Goal: Information Seeking & Learning: Get advice/opinions

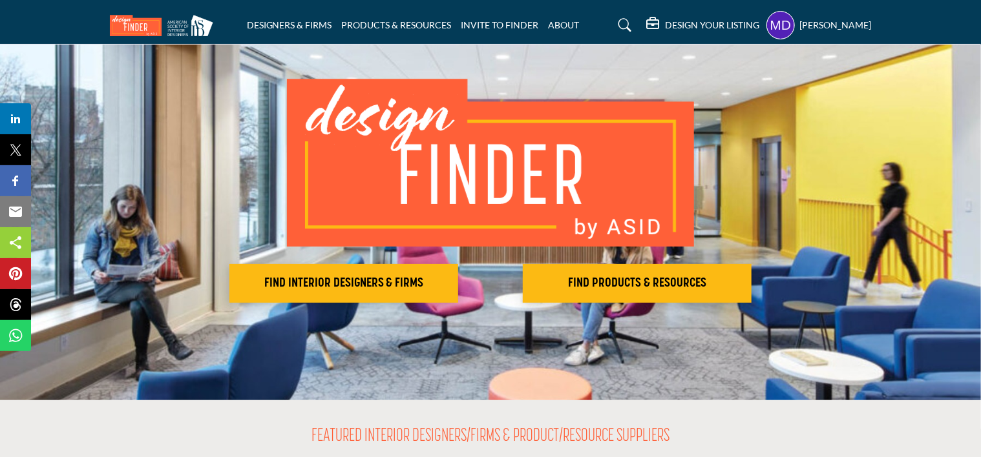
scroll to position [65, 0]
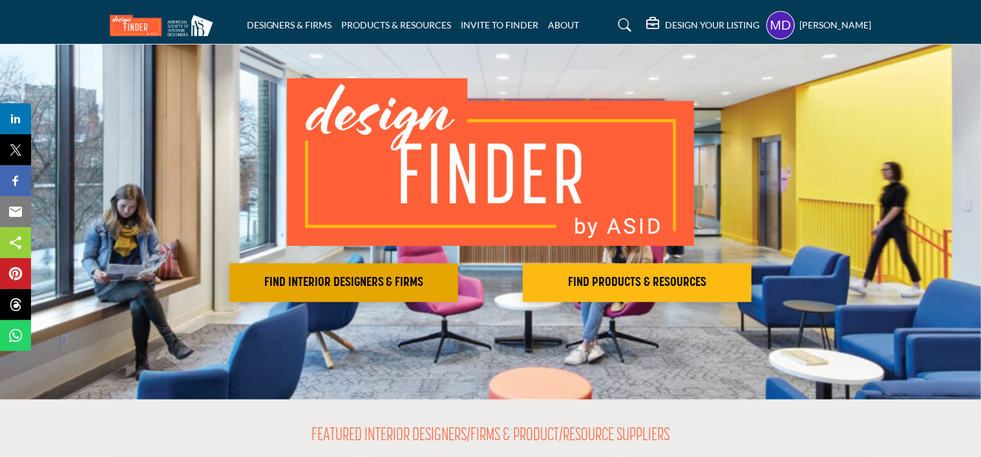
click at [355, 295] on button "FIND INTERIOR DESIGNERS & FIRMS" at bounding box center [343, 283] width 229 height 39
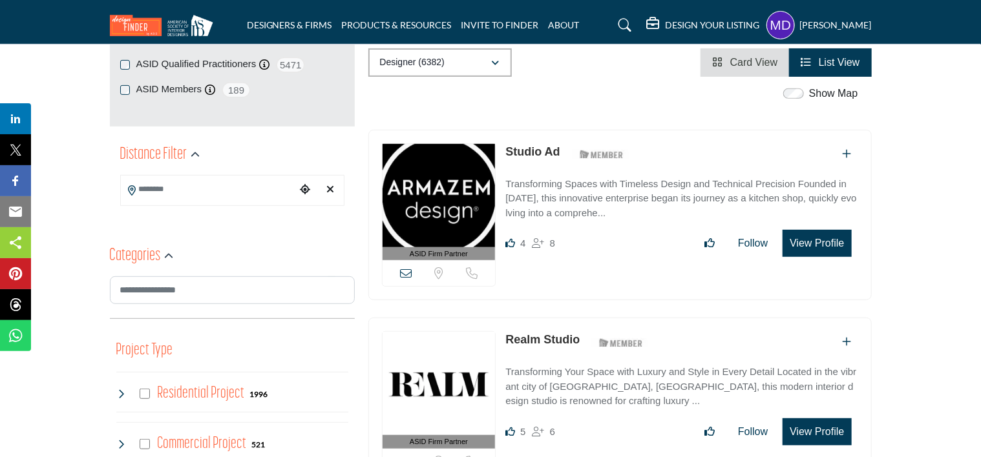
scroll to position [323, 0]
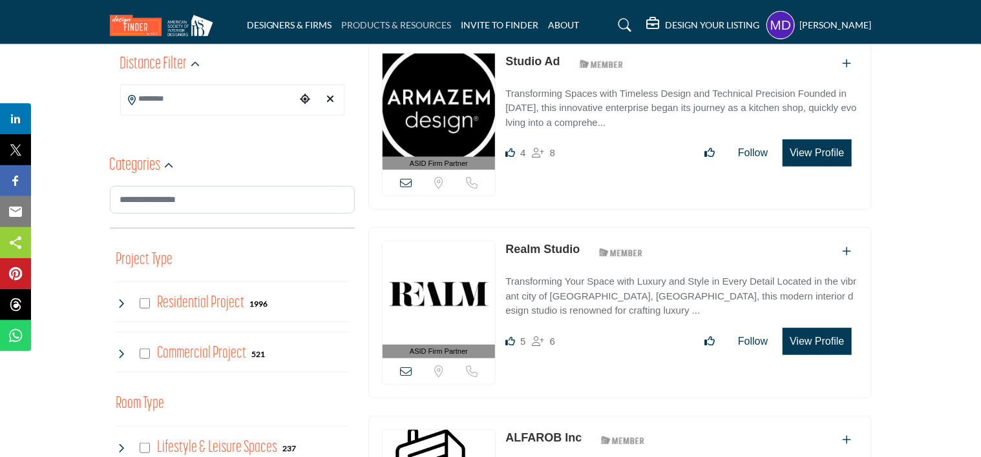
click at [417, 25] on link "PRODUCTS & RESOURCES" at bounding box center [397, 24] width 110 height 11
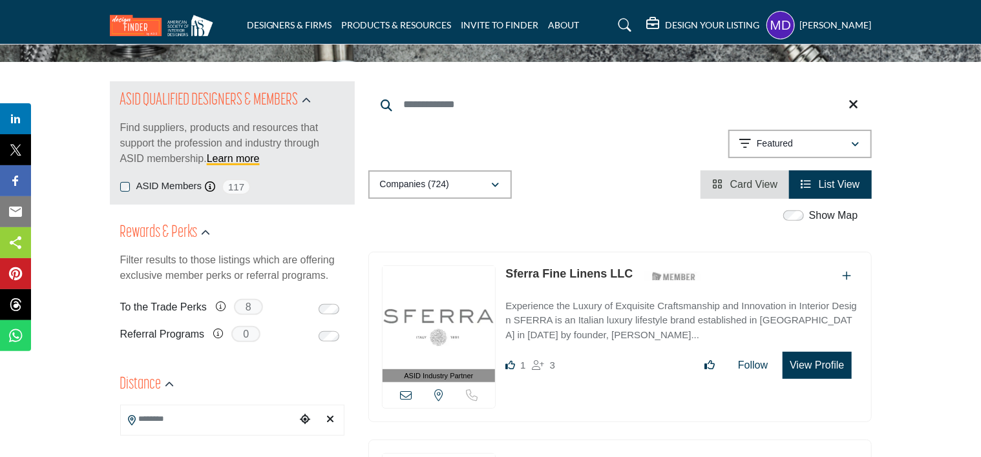
scroll to position [129, 0]
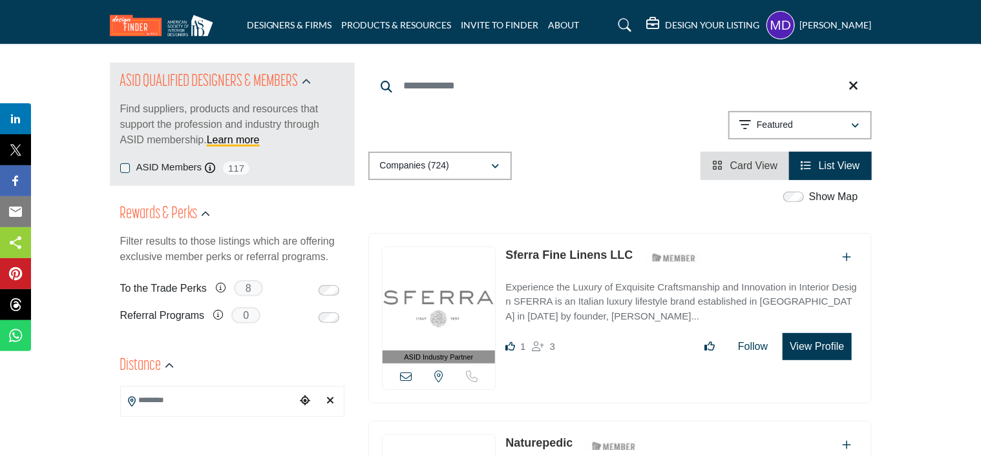
click at [119, 167] on div "ASID QUALIFIED DESIGNERS & MEMBERS Find suppliers, products and resources that …" at bounding box center [232, 124] width 245 height 123
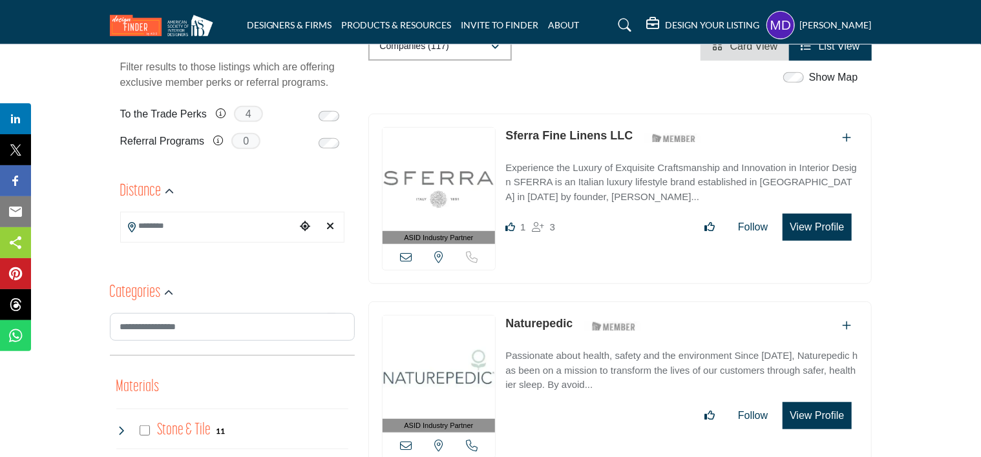
scroll to position [323, 0]
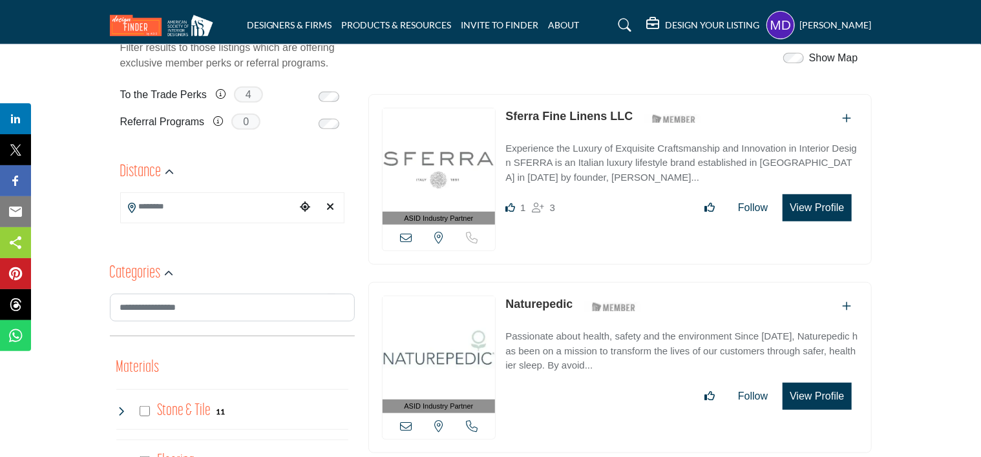
click at [711, 28] on h5 "DESIGN YOUR LISTING" at bounding box center [712, 25] width 94 height 12
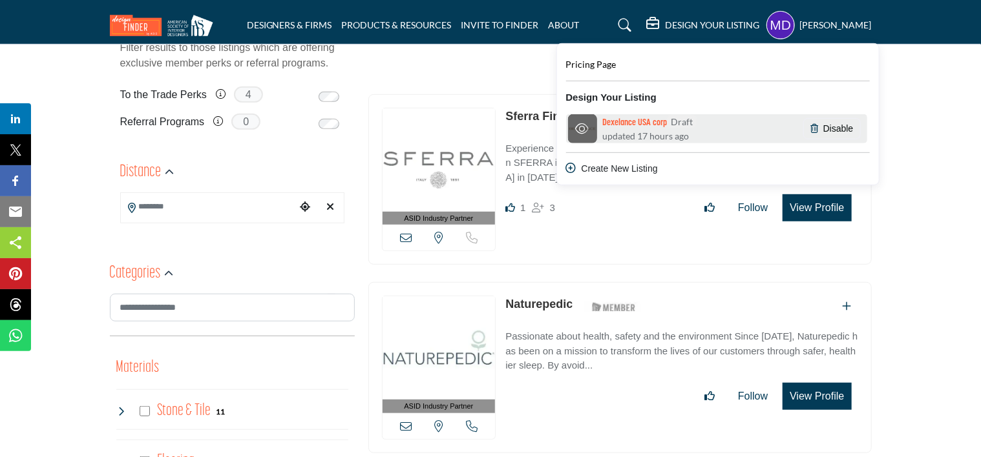
click at [621, 133] on span "updated 17 hours ago" at bounding box center [645, 136] width 87 height 14
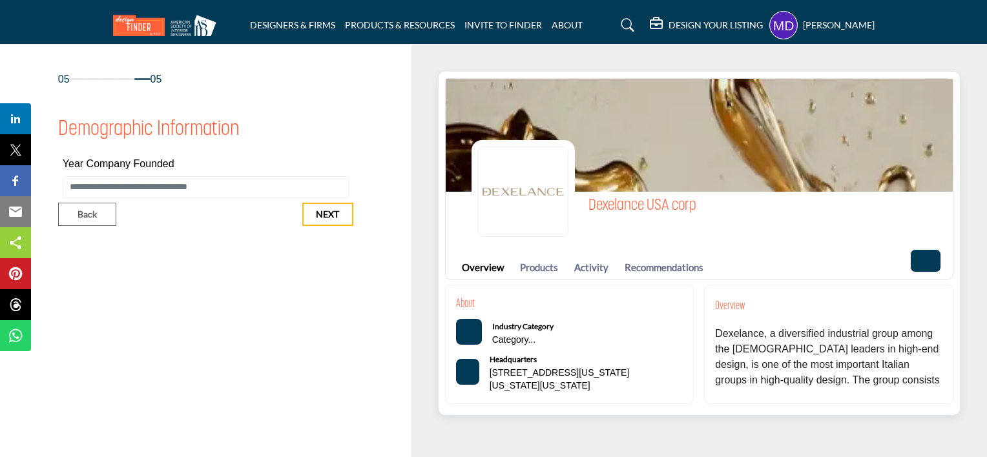
click at [559, 264] on div "Overview Products Activity Recommendations" at bounding box center [597, 267] width 270 height 23
click at [552, 269] on link "Products" at bounding box center [539, 267] width 38 height 15
click at [534, 266] on link "Products" at bounding box center [539, 267] width 38 height 15
click at [594, 270] on link "Activity" at bounding box center [591, 267] width 34 height 15
click at [660, 268] on link "Recommendations" at bounding box center [664, 267] width 79 height 15
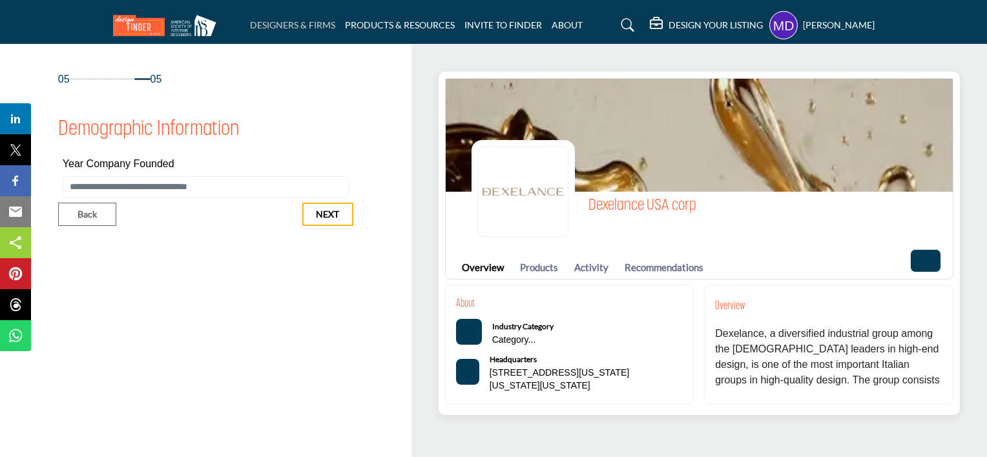
click at [280, 29] on link "DESIGNERS & FIRMS" at bounding box center [292, 24] width 85 height 11
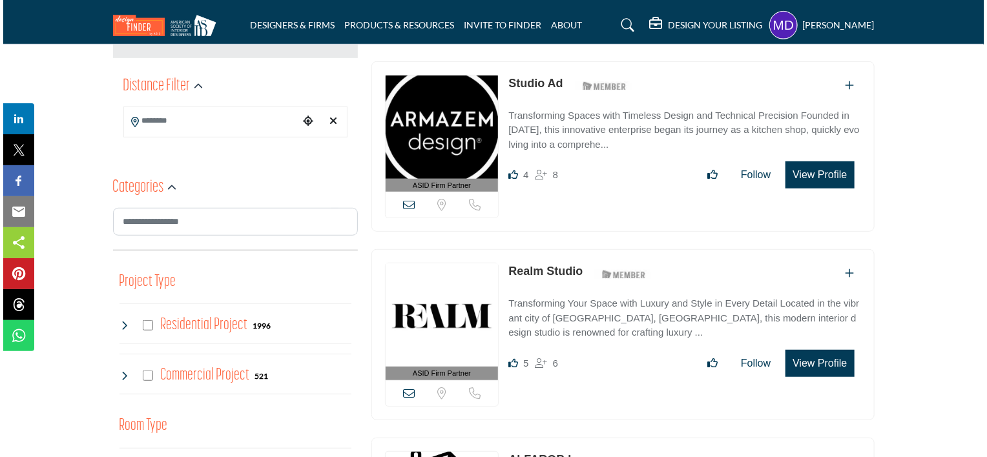
scroll to position [323, 0]
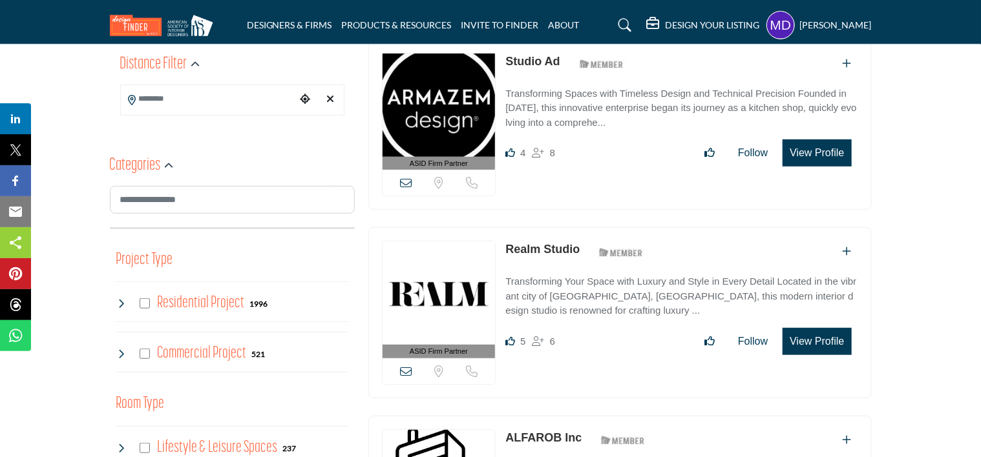
click at [807, 147] on button "View Profile" at bounding box center [816, 153] width 68 height 27
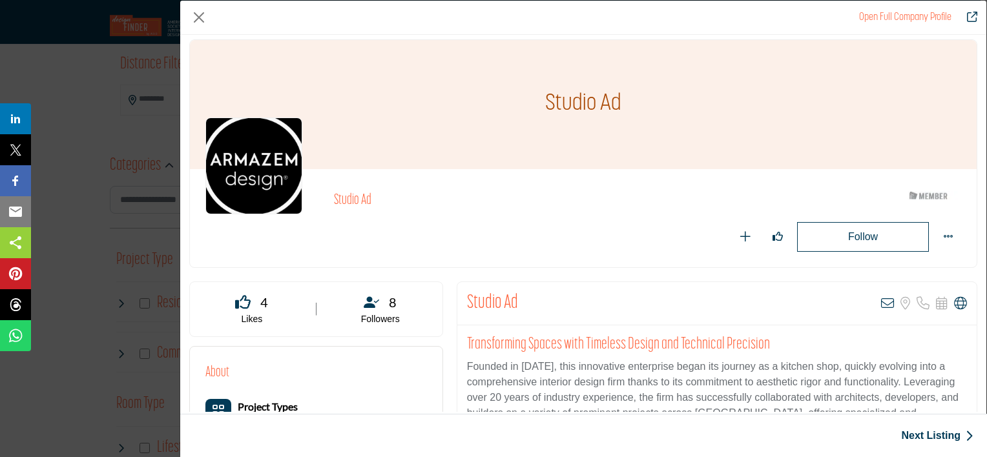
scroll to position [0, 0]
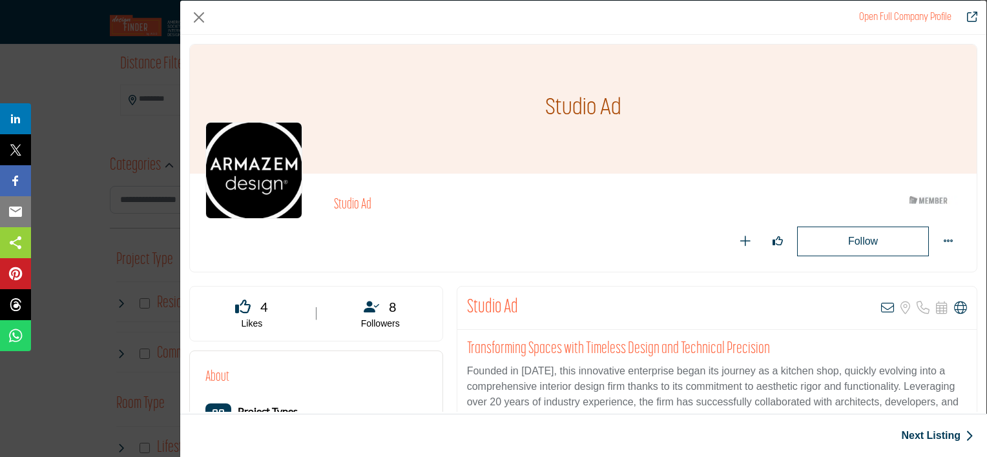
click at [886, 243] on button "Follow" at bounding box center [863, 242] width 132 height 30
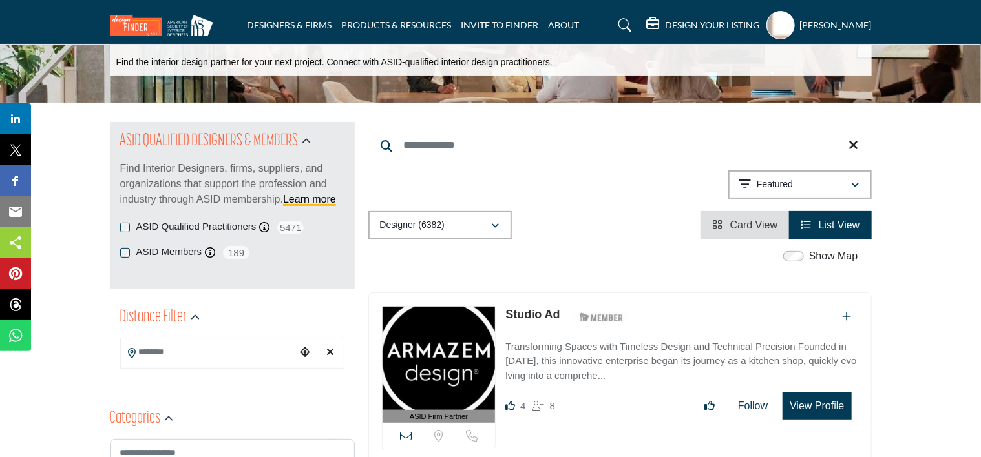
scroll to position [129, 0]
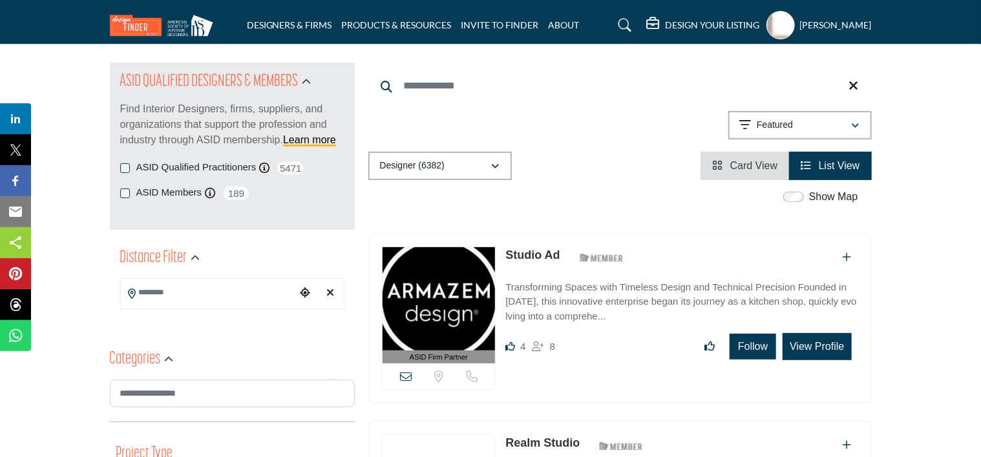
click at [758, 354] on button "Follow" at bounding box center [752, 347] width 47 height 26
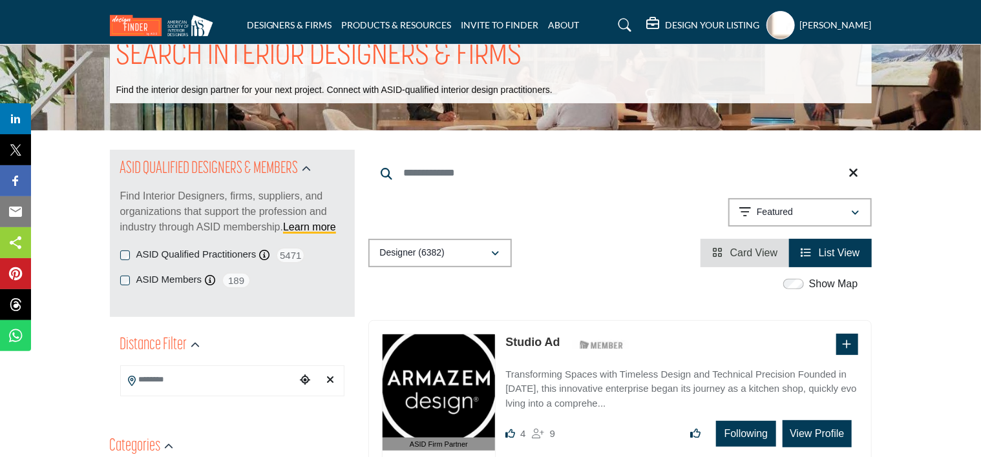
scroll to position [65, 0]
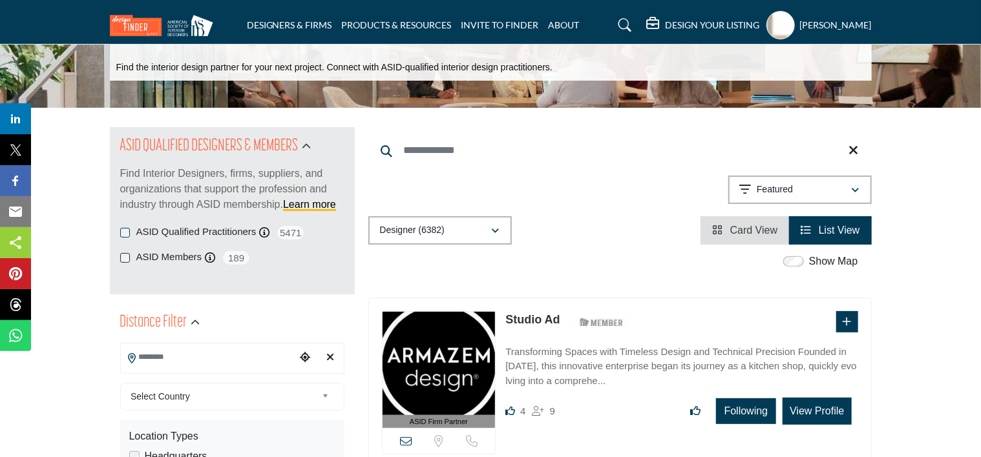
click at [227, 359] on input "Search Location" at bounding box center [208, 357] width 174 height 25
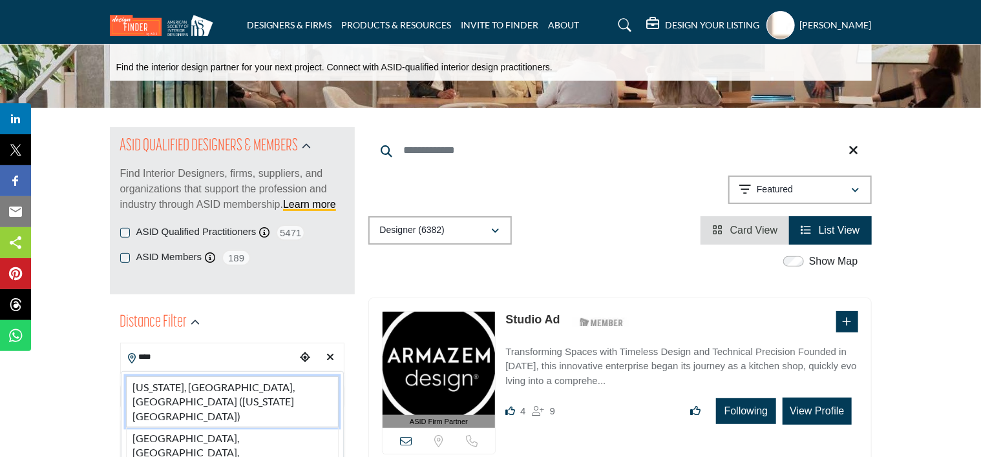
click at [213, 384] on li "New York, NY, USA (New York County)" at bounding box center [232, 402] width 213 height 51
type input "**********"
type input "***"
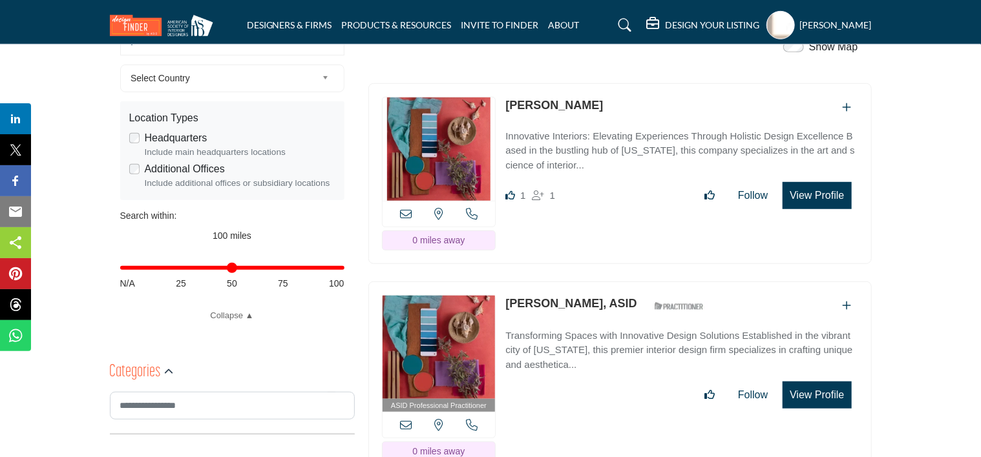
scroll to position [310, 0]
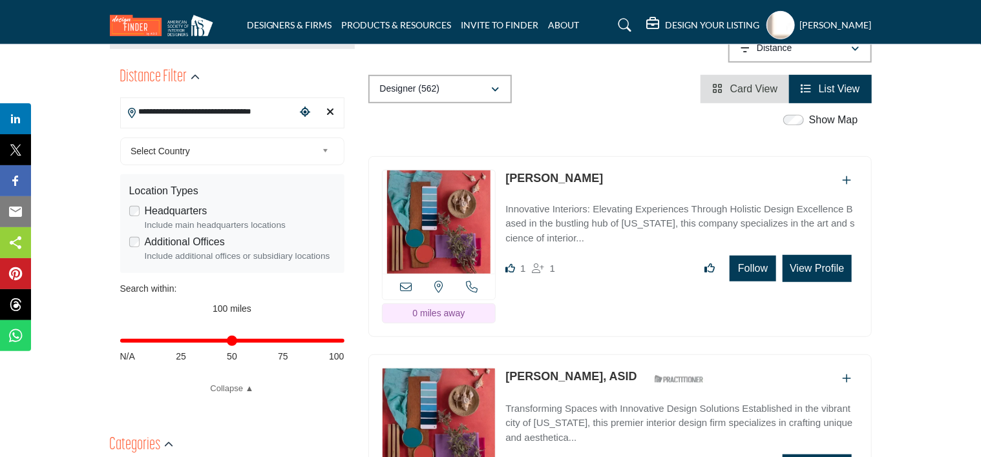
click at [754, 256] on button "Follow" at bounding box center [752, 269] width 47 height 26
drag, startPoint x: 613, startPoint y: 135, endPoint x: 507, endPoint y: 134, distance: 105.9
click at [507, 170] on div "Elizabeth Von Lehe" at bounding box center [681, 180] width 352 height 21
copy link "Elizabeth Von Lehe"
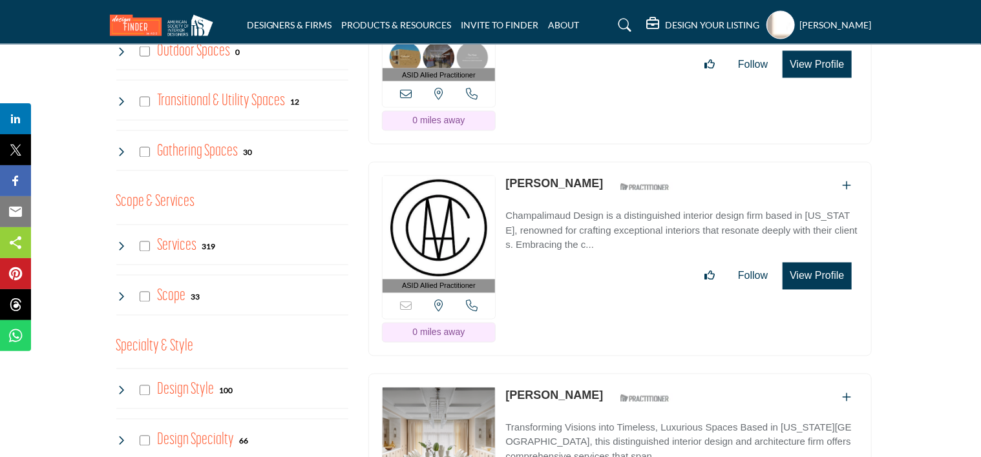
scroll to position [1150, 0]
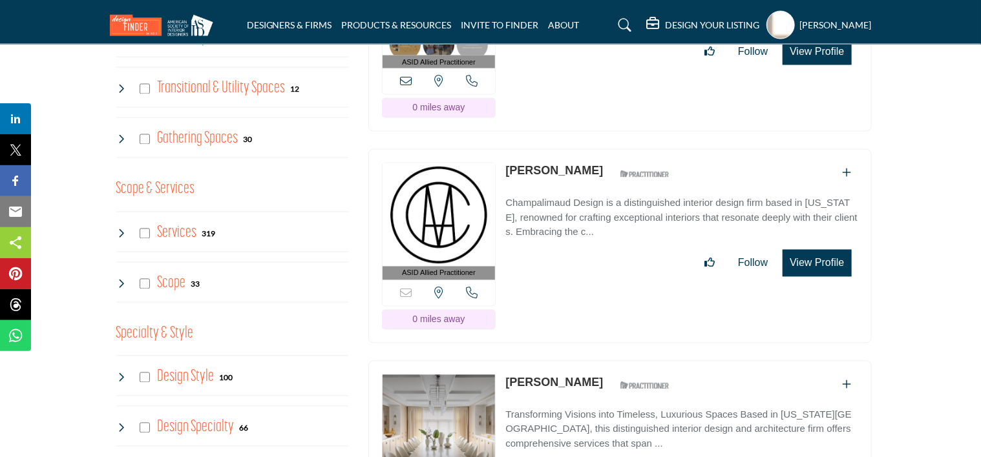
click at [506, 165] on link "Alexandra Champalimaud" at bounding box center [554, 171] width 98 height 13
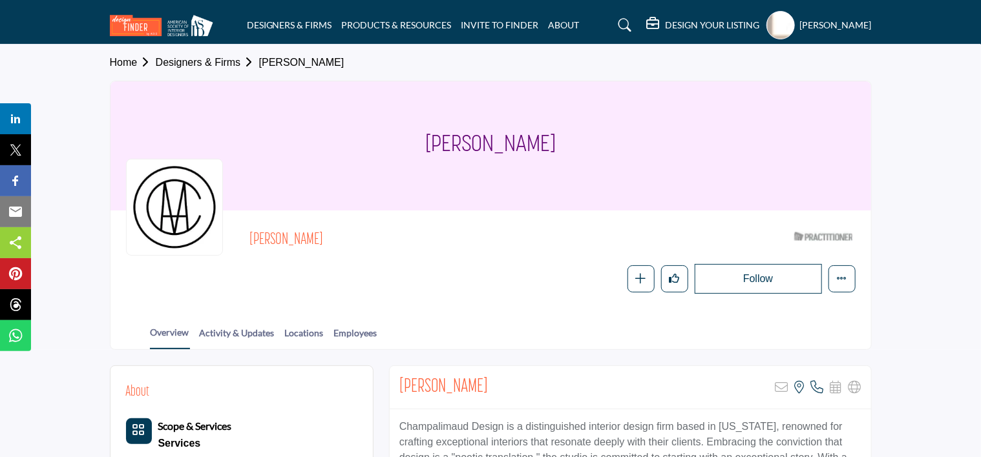
click at [774, 282] on button "Follow" at bounding box center [757, 279] width 127 height 30
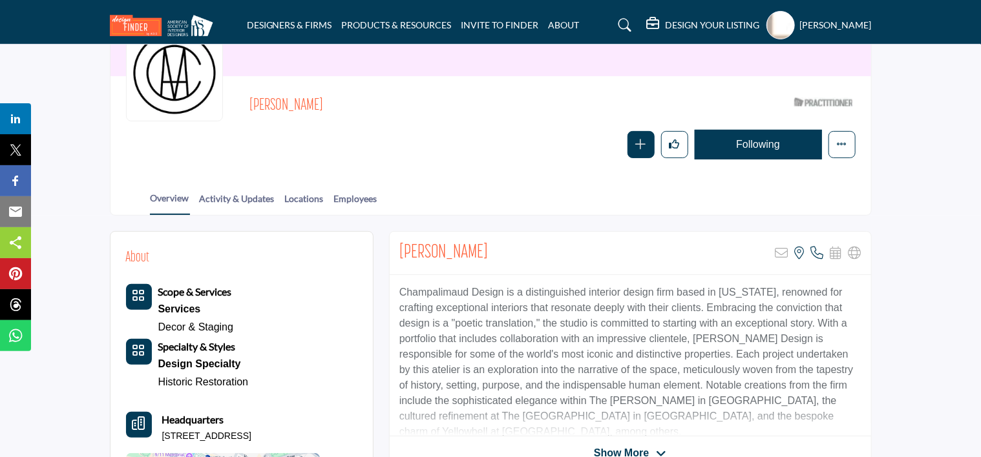
scroll to position [112, 0]
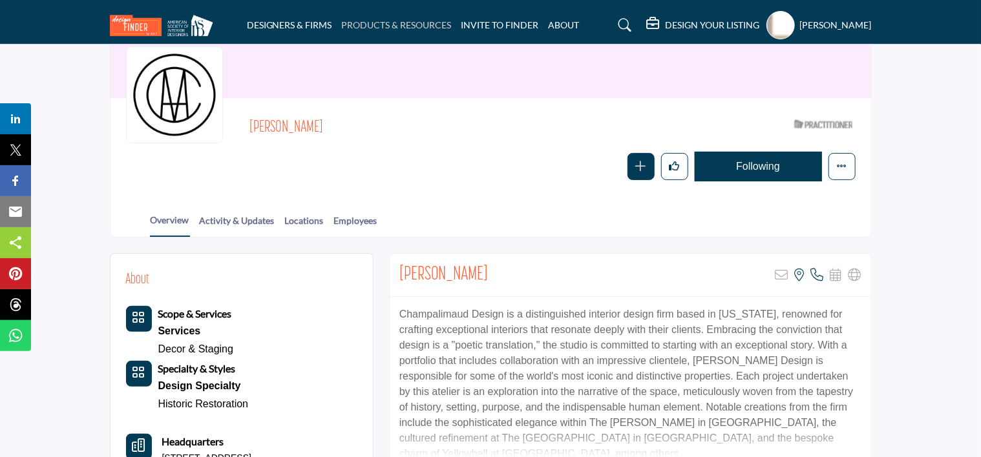
click at [375, 28] on link "PRODUCTS & RESOURCES" at bounding box center [397, 24] width 110 height 11
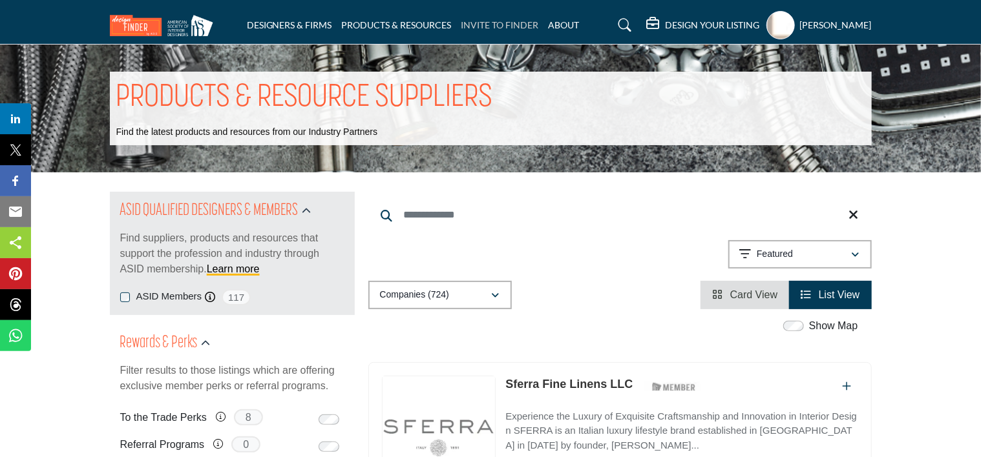
click at [512, 23] on link "INVITE TO FINDER" at bounding box center [500, 24] width 78 height 11
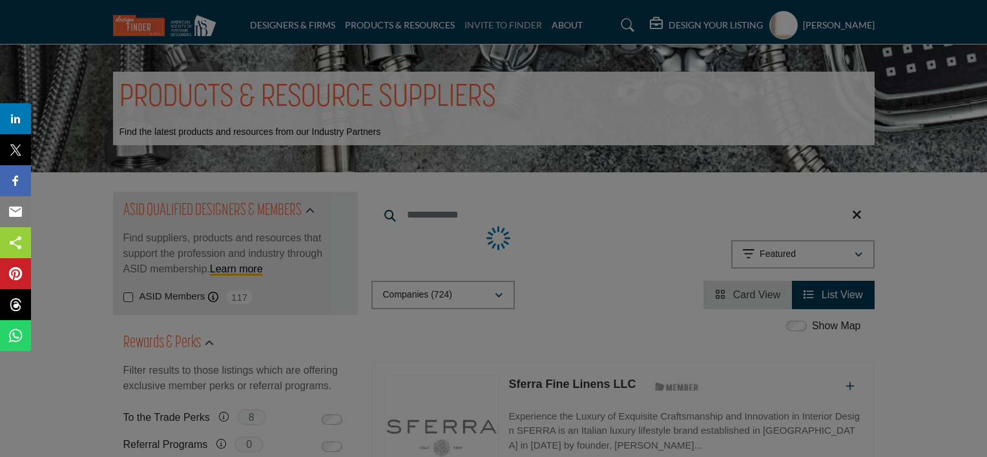
select select "**********"
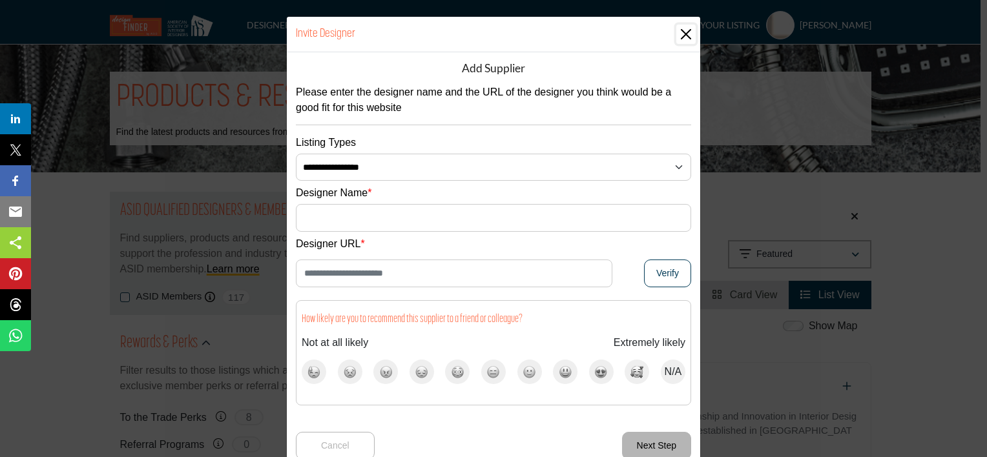
click at [683, 38] on button "Close" at bounding box center [685, 34] width 19 height 19
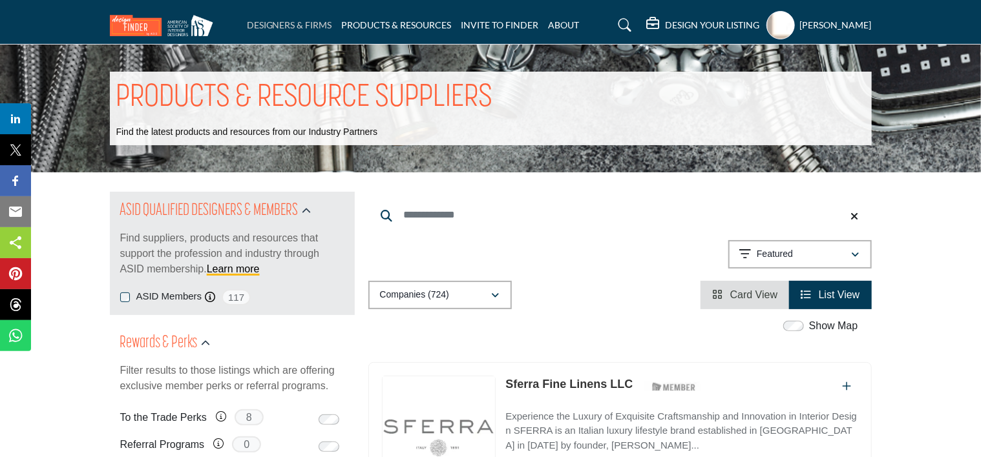
click at [280, 28] on link "DESIGNERS & FIRMS" at bounding box center [289, 24] width 85 height 11
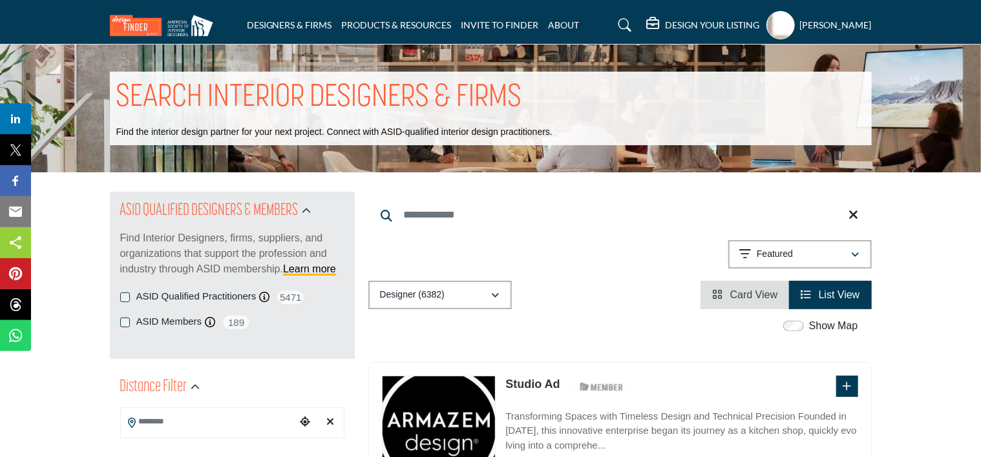
click at [496, 23] on link "INVITE TO FINDER" at bounding box center [500, 24] width 78 height 11
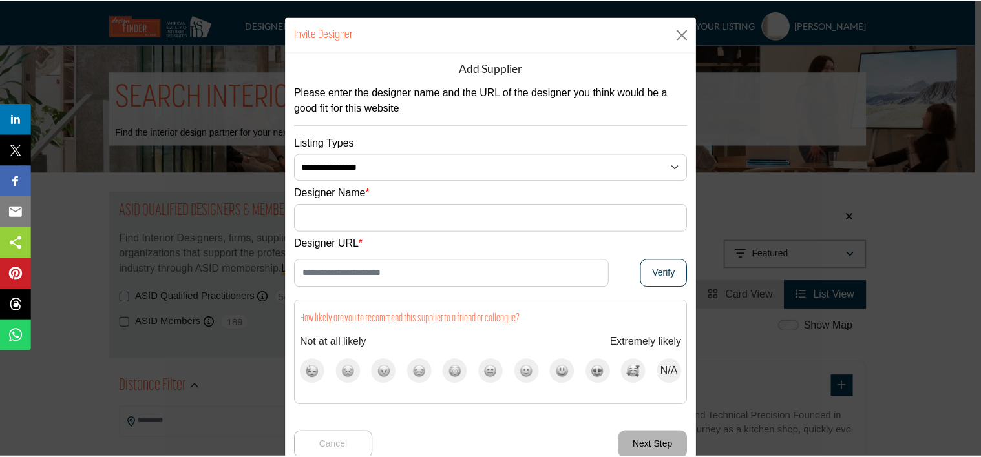
scroll to position [26, 0]
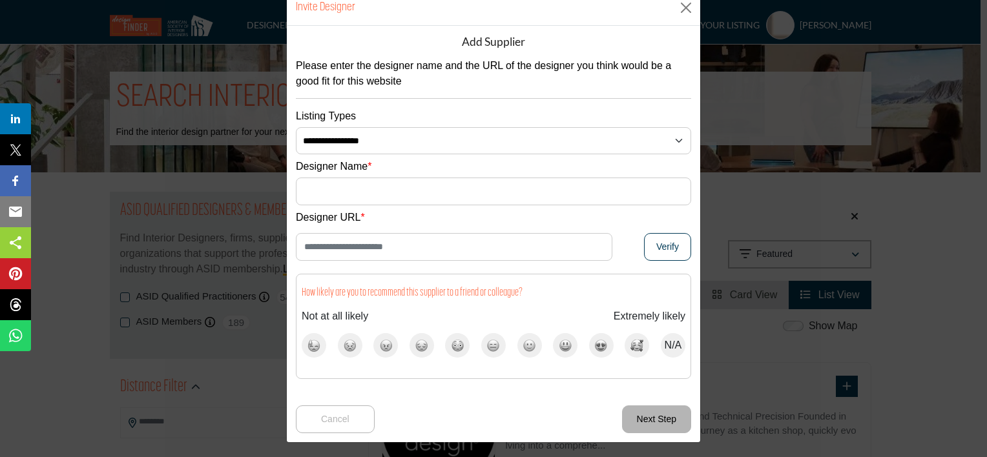
click at [829, 203] on div "**********" at bounding box center [493, 228] width 987 height 457
click at [689, 14] on button "Close" at bounding box center [685, 7] width 19 height 19
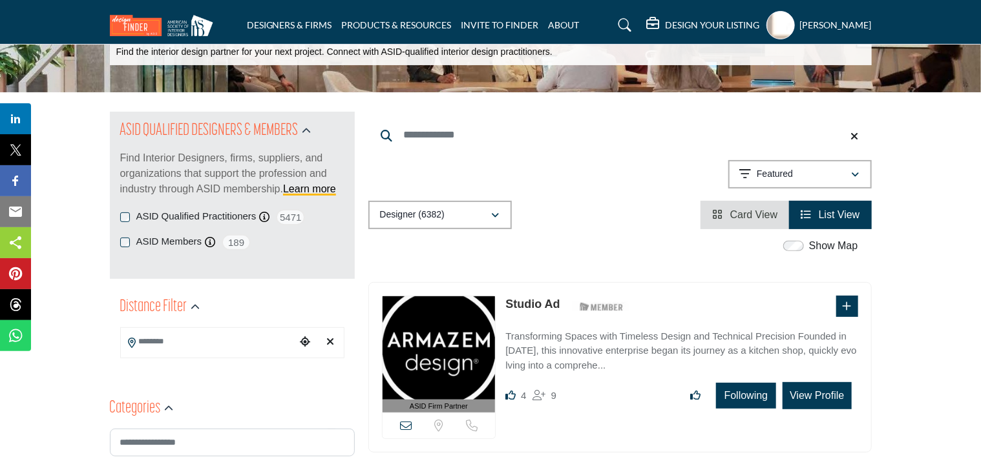
scroll to position [65, 0]
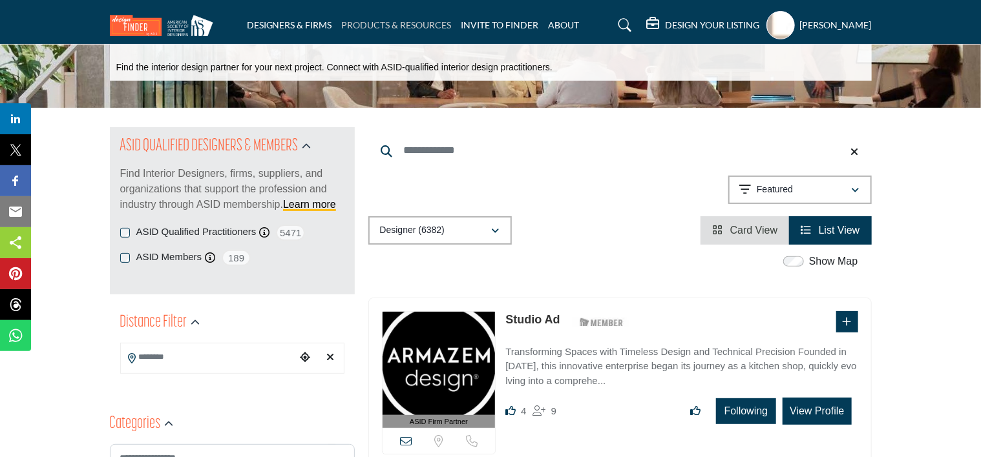
click at [413, 23] on link "PRODUCTS & RESOURCES" at bounding box center [397, 24] width 110 height 11
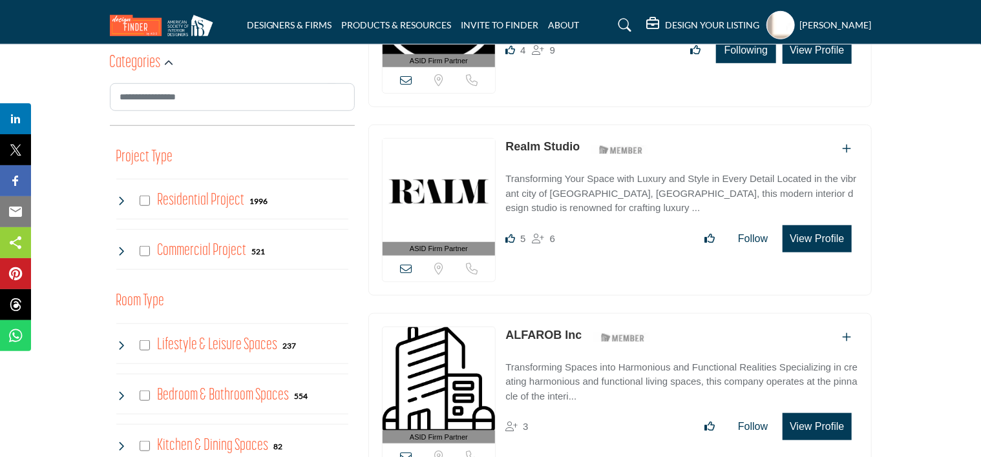
scroll to position [425, 0]
